Goal: Task Accomplishment & Management: Use online tool/utility

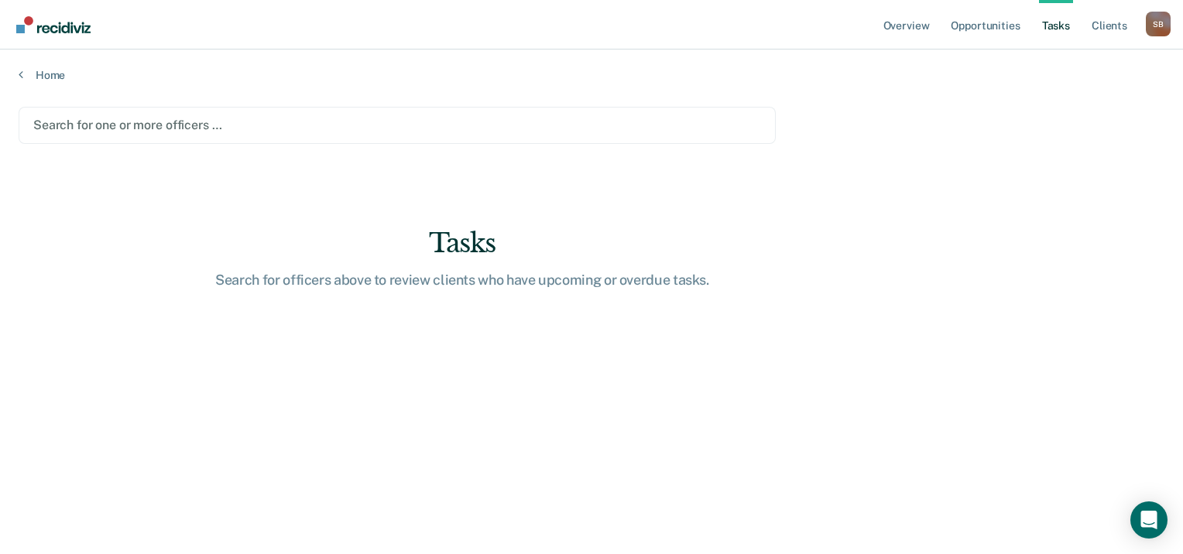
click at [413, 129] on div at bounding box center [397, 125] width 728 height 18
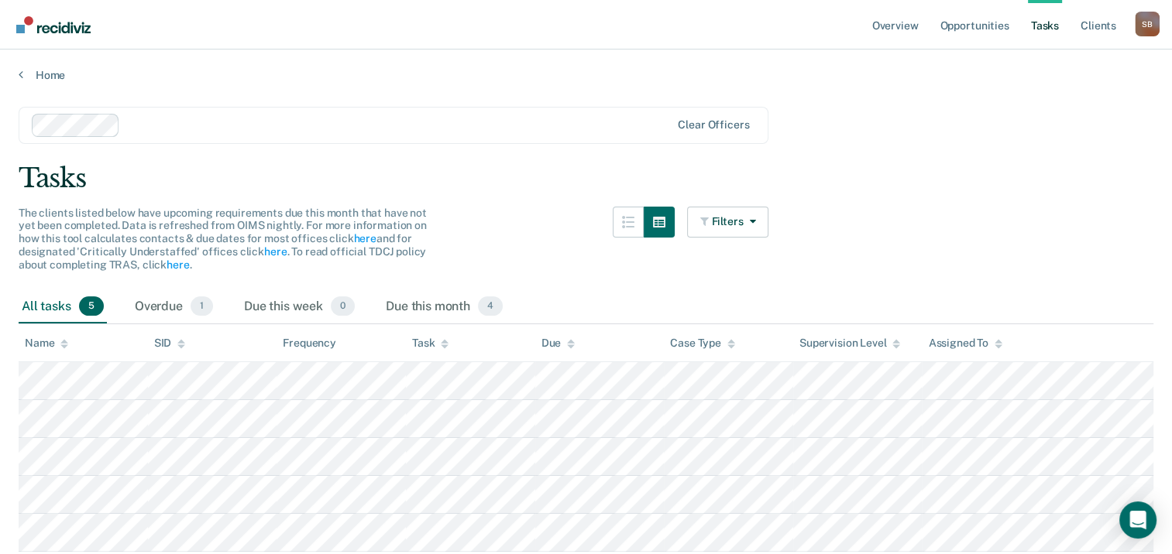
click at [90, 307] on span "5" at bounding box center [91, 307] width 25 height 20
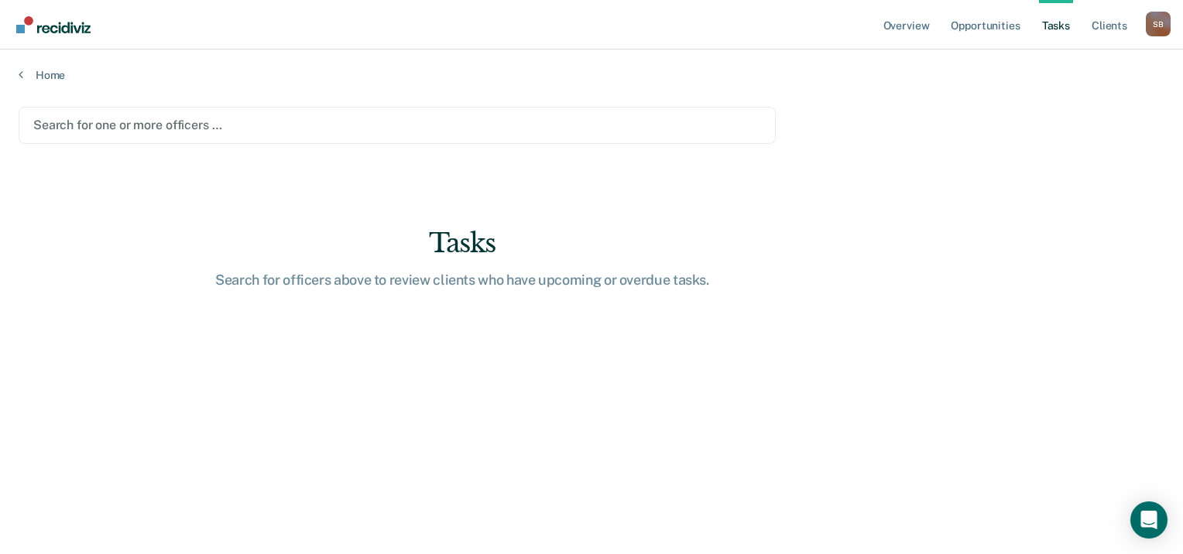
click at [341, 122] on div at bounding box center [397, 125] width 728 height 18
click at [232, 124] on div at bounding box center [397, 125] width 728 height 18
click at [151, 124] on div at bounding box center [397, 125] width 728 height 18
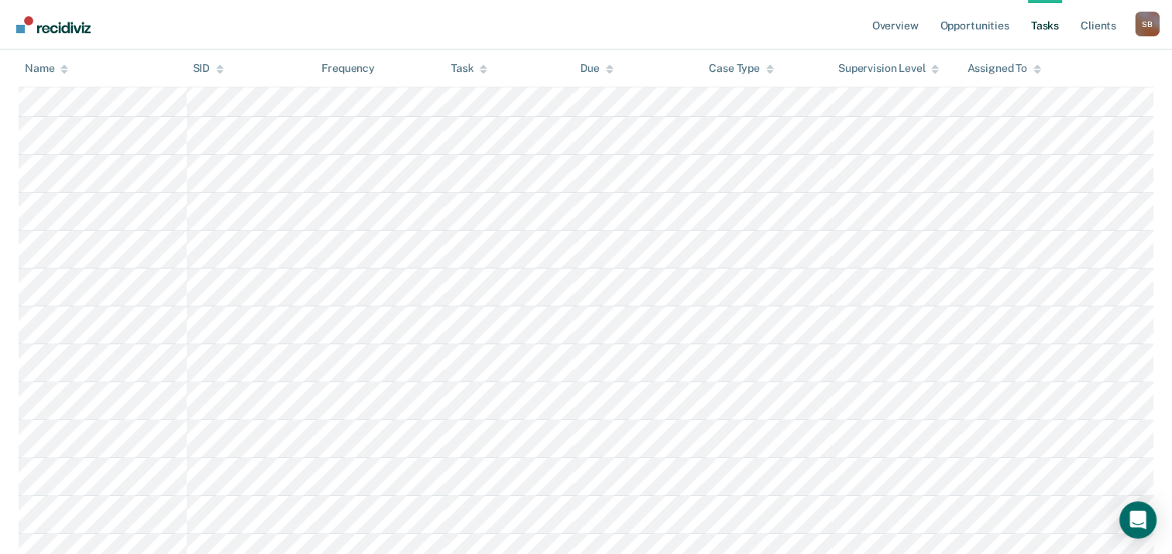
scroll to position [387, 0]
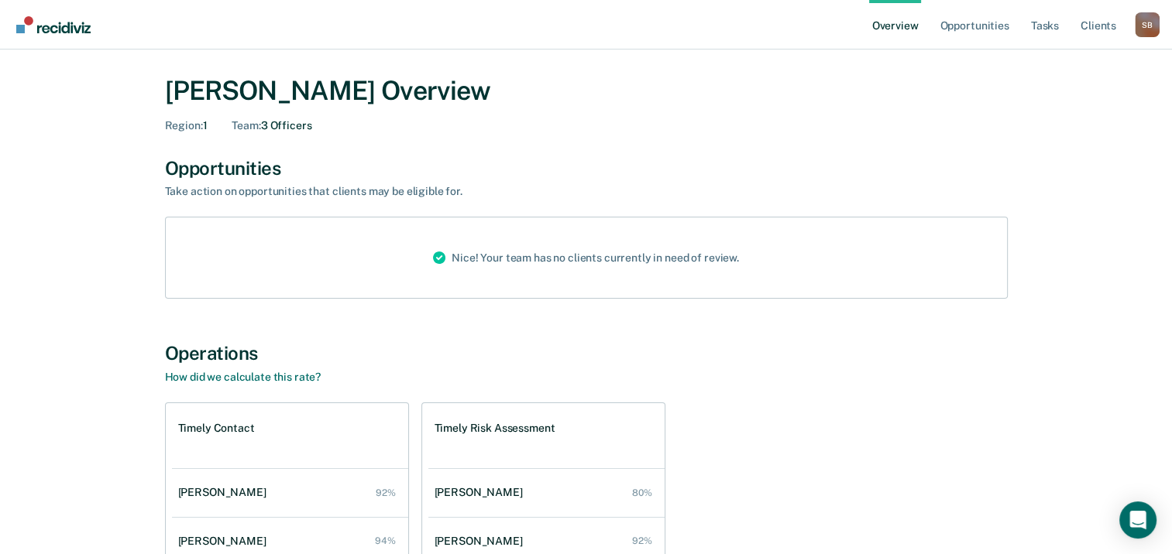
scroll to position [155, 0]
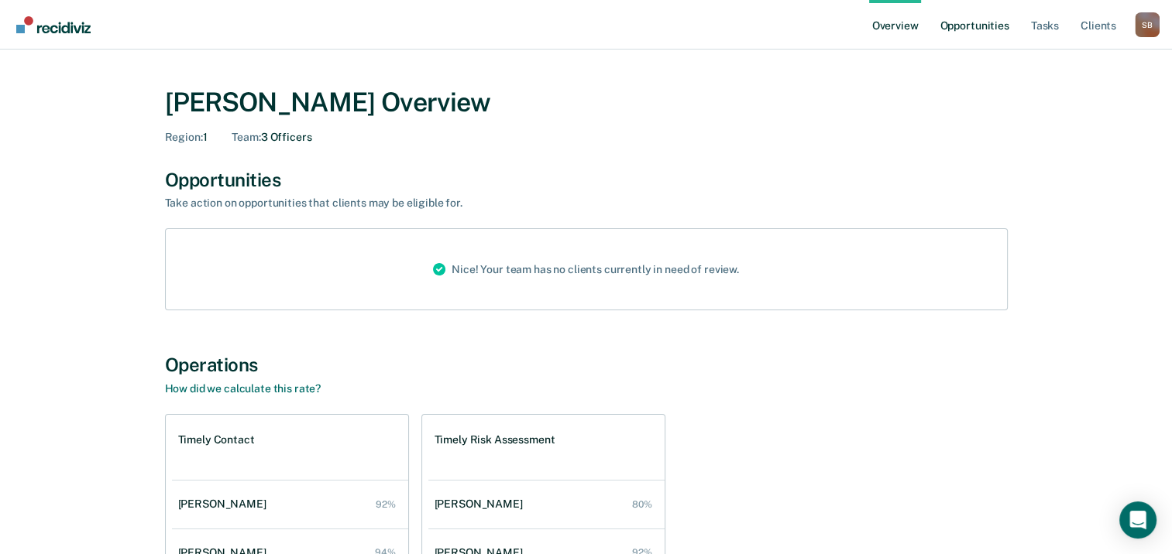
click at [957, 28] on link "Opportunities" at bounding box center [973, 25] width 75 height 50
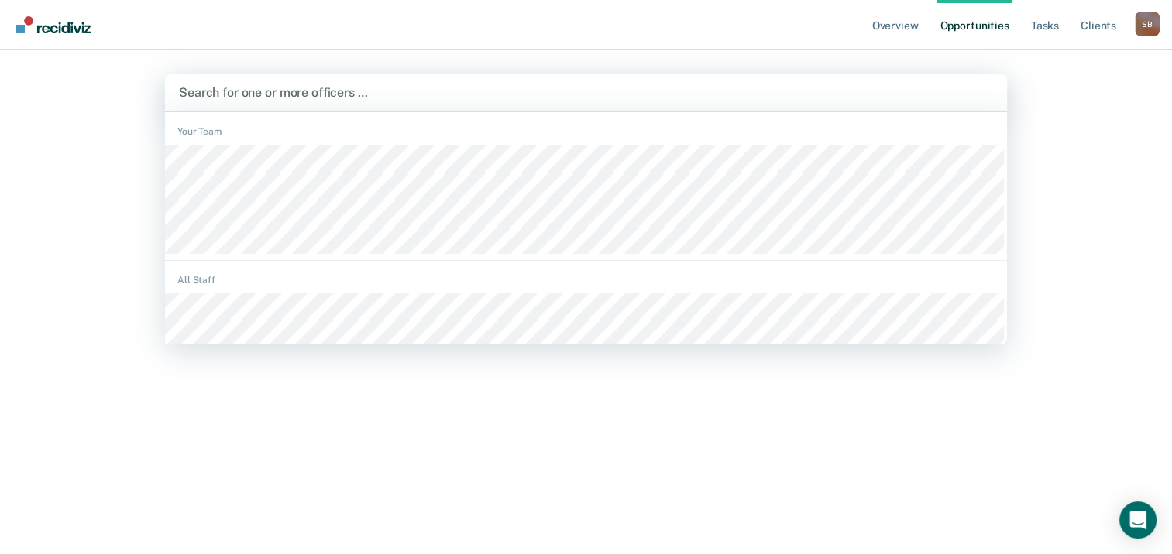
click at [753, 96] on div at bounding box center [586, 93] width 814 height 18
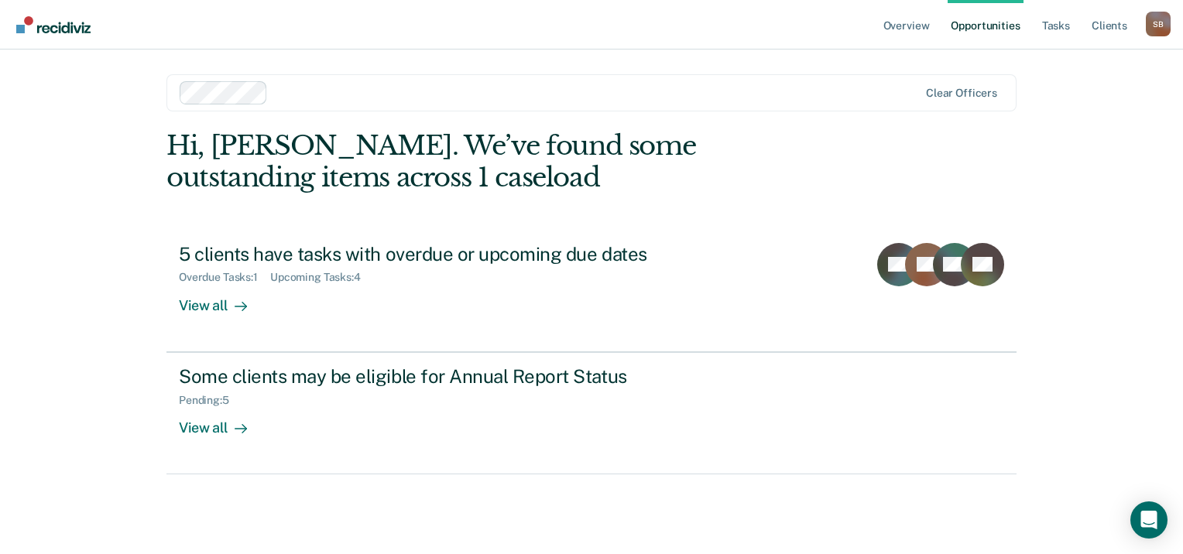
click at [776, 93] on div at bounding box center [596, 93] width 644 height 18
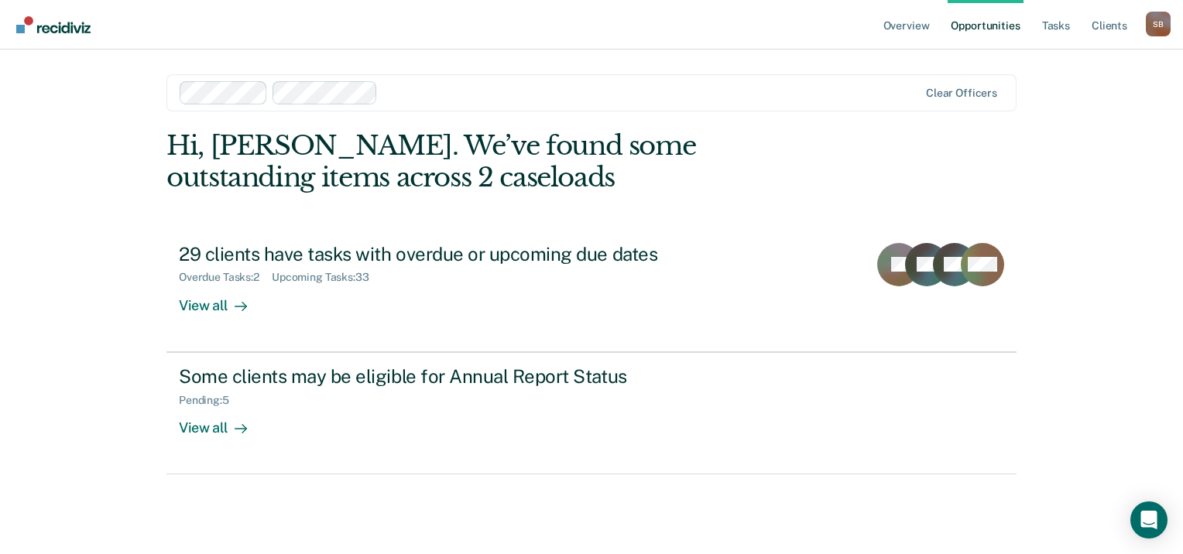
click at [863, 91] on div at bounding box center [651, 93] width 534 height 18
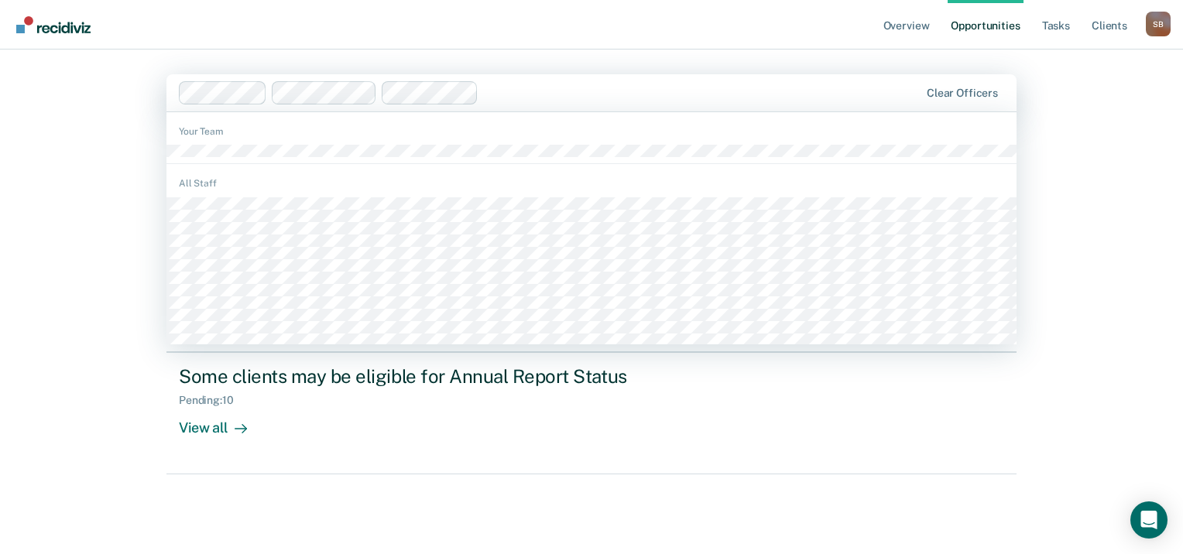
click at [719, 104] on div at bounding box center [550, 92] width 742 height 23
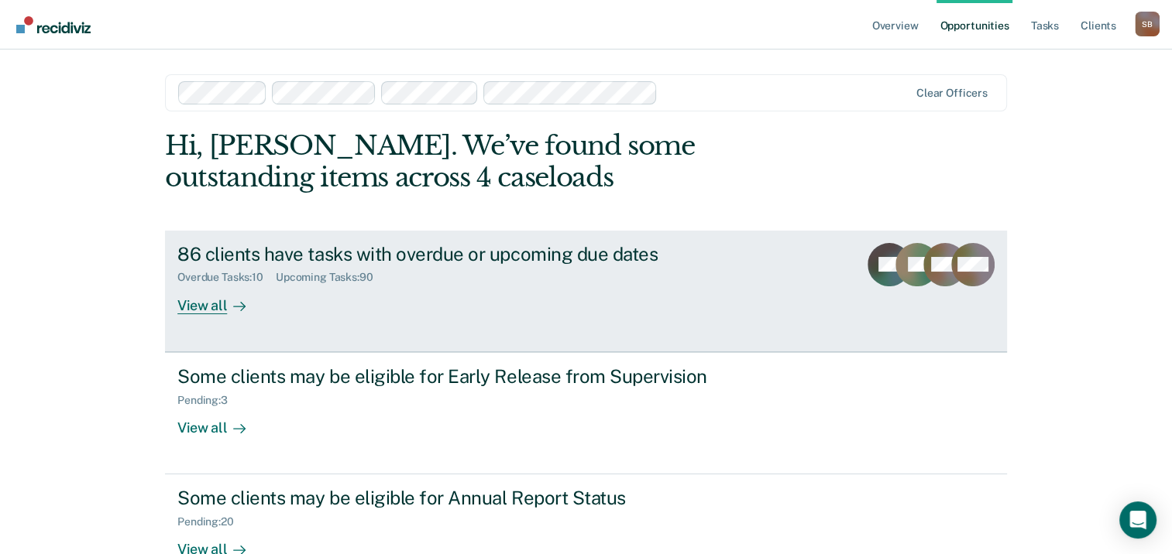
scroll to position [77, 0]
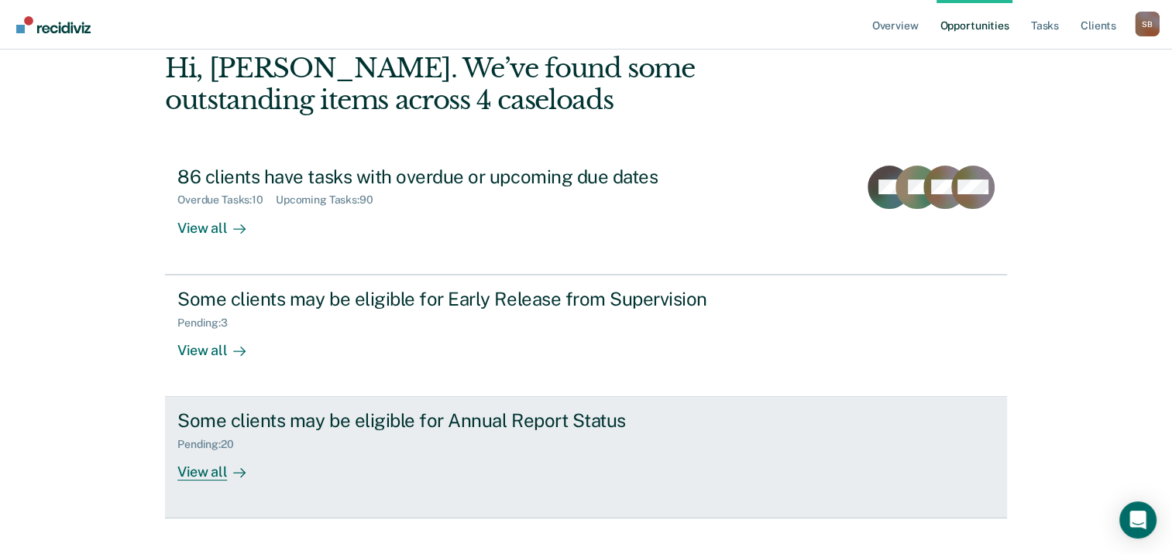
click at [328, 433] on div "Pending : 20" at bounding box center [449, 441] width 544 height 19
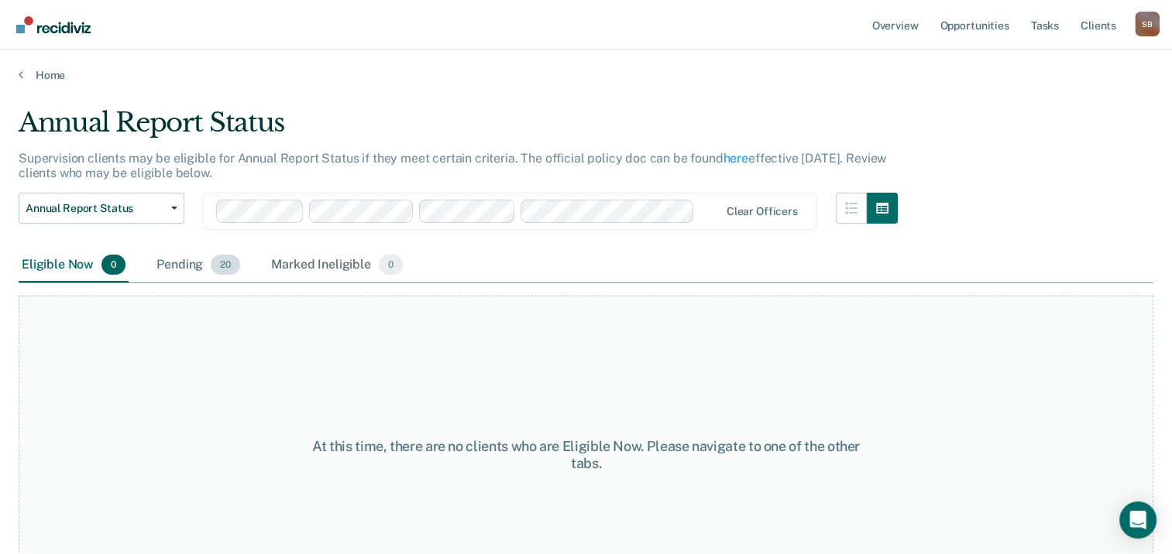
click at [198, 266] on div "Pending 20" at bounding box center [198, 266] width 90 height 34
